Goal: Task Accomplishment & Management: Use online tool/utility

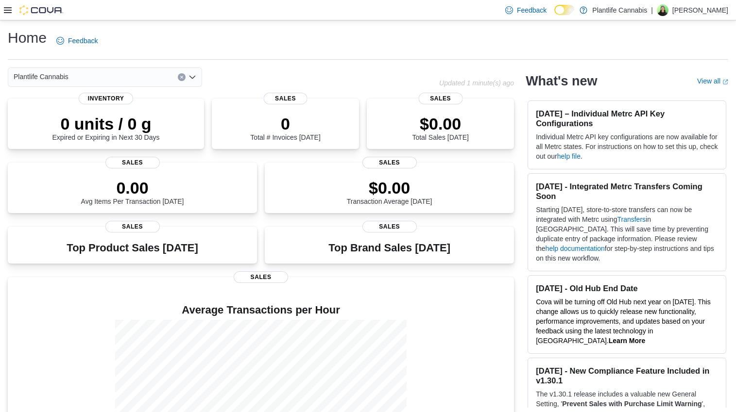
click at [5, 14] on div at bounding box center [33, 10] width 59 height 10
click at [6, 13] on icon at bounding box center [8, 10] width 8 height 8
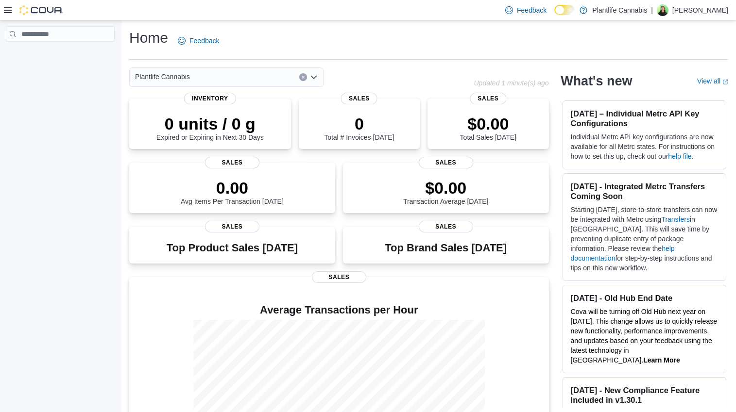
click at [6, 13] on icon at bounding box center [8, 10] width 8 height 8
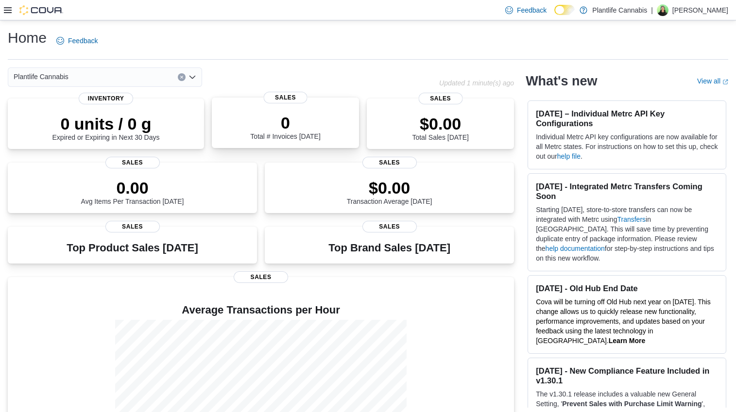
click at [326, 124] on div "0 Total # Invoices Today" at bounding box center [286, 124] width 132 height 31
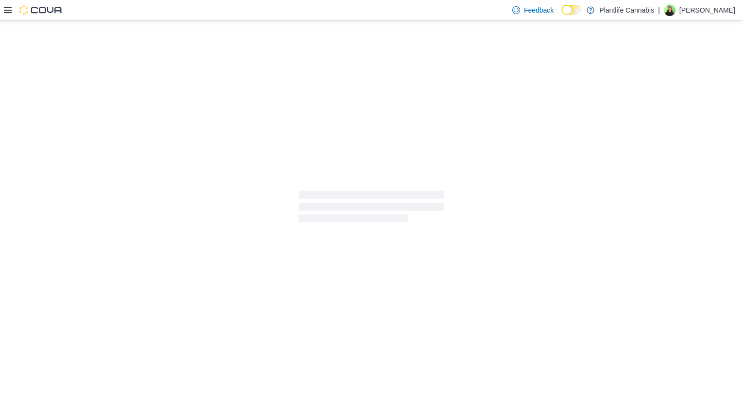
click at [9, 15] on div at bounding box center [33, 10] width 59 height 10
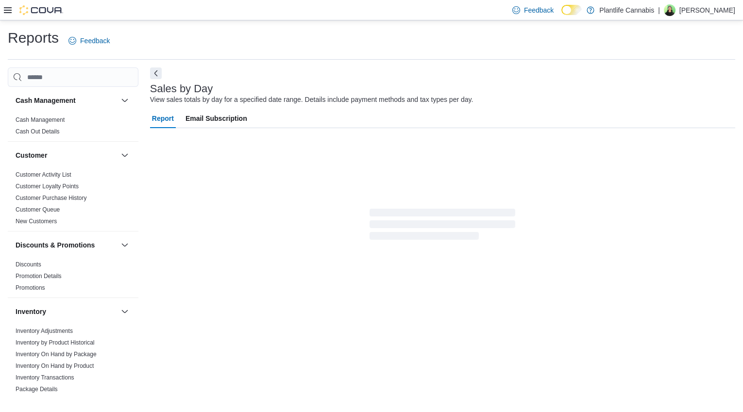
click at [9, 13] on icon at bounding box center [8, 10] width 8 height 8
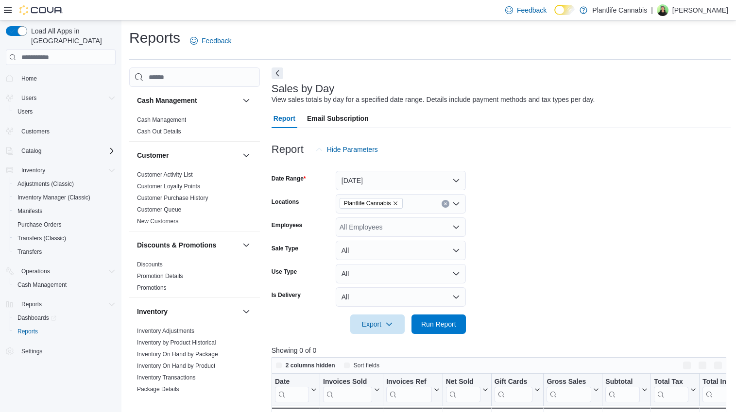
scroll to position [283, 0]
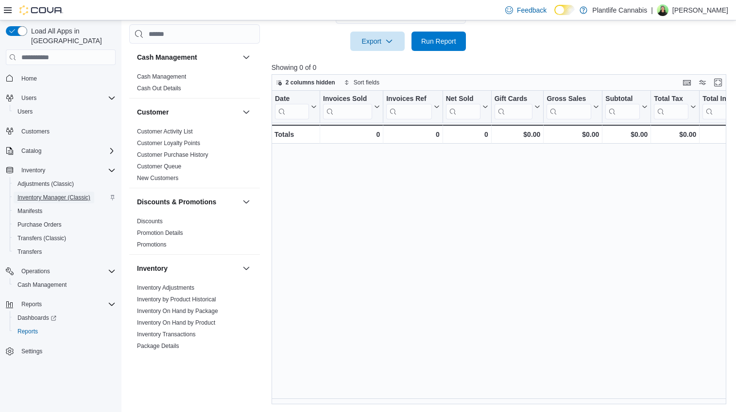
click at [39, 194] on span "Inventory Manager (Classic)" at bounding box center [53, 198] width 73 height 8
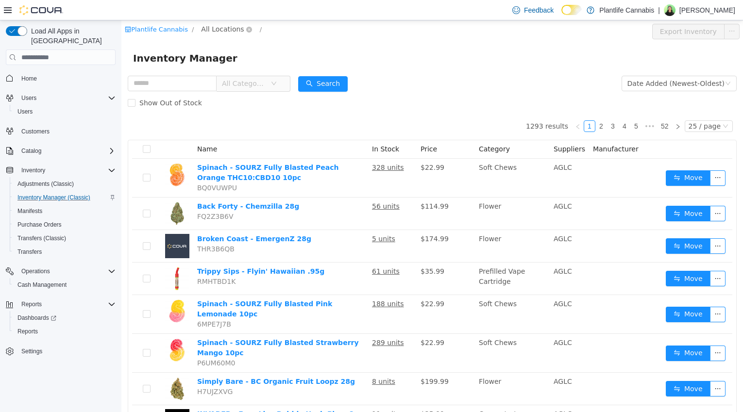
click at [219, 29] on span "All Locations" at bounding box center [222, 29] width 43 height 11
type input "***"
click at [255, 98] on span "Spruce Grove" at bounding box center [264, 99] width 71 height 8
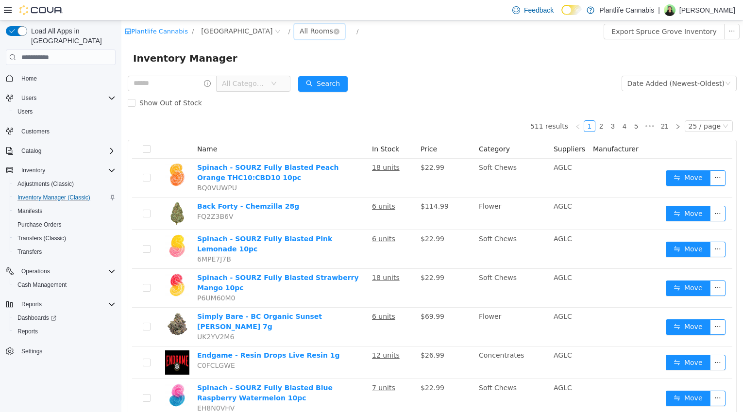
click at [300, 33] on div "All Rooms" at bounding box center [317, 31] width 34 height 15
click at [287, 69] on li "Sales Floor" at bounding box center [292, 67] width 58 height 16
click at [662, 31] on button "Export Sales Floor Inventory" at bounding box center [684, 32] width 112 height 16
